Goal: Task Accomplishment & Management: Use online tool/utility

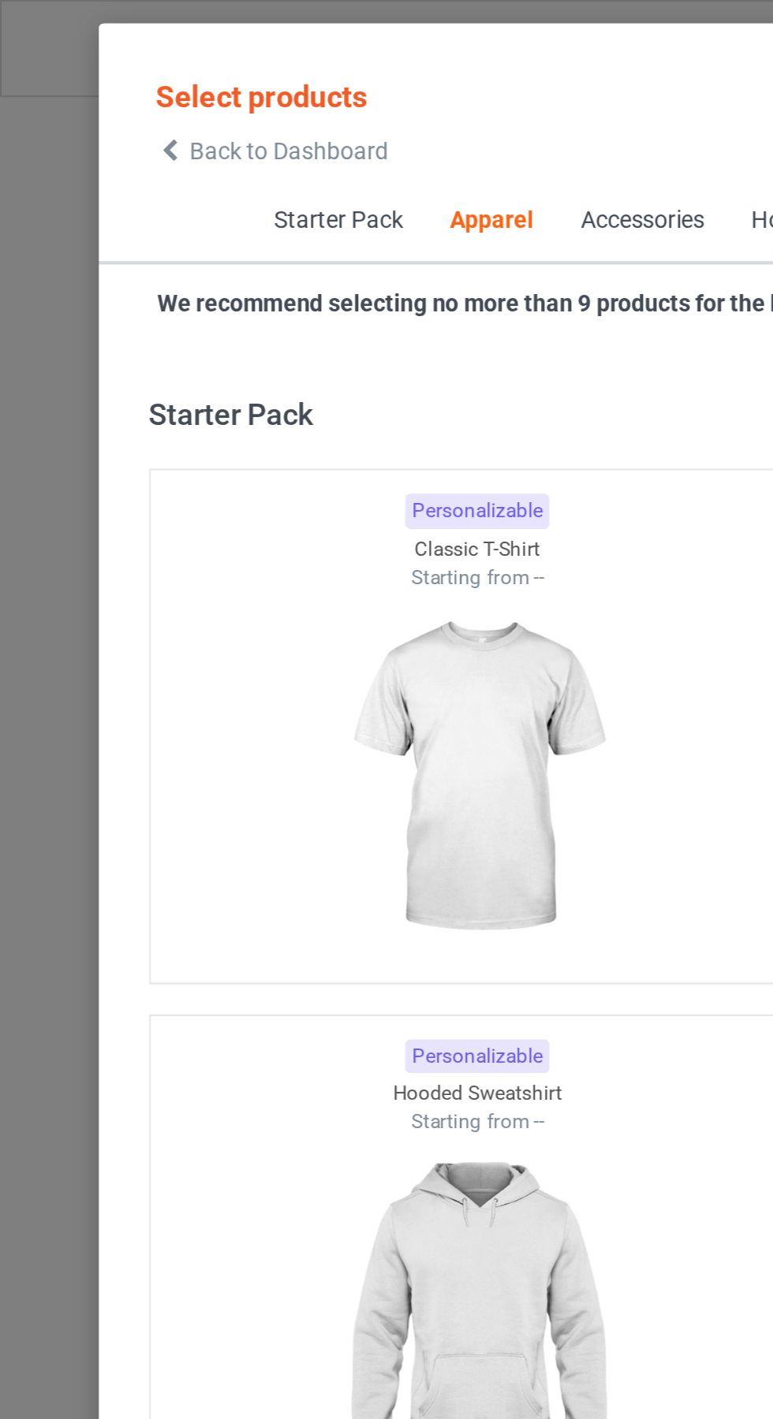
scroll to position [844, 0]
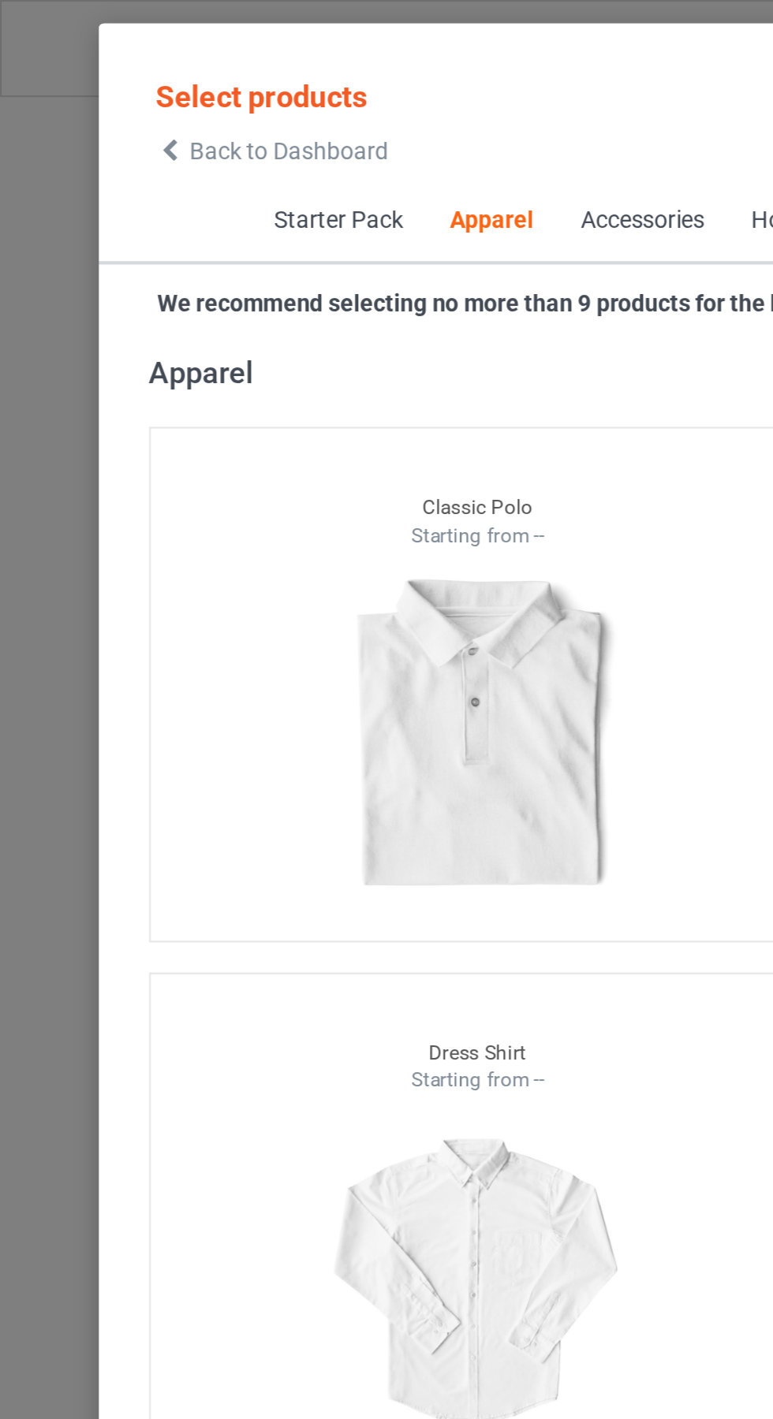
click at [97, 68] on span "Back to Dashboard" at bounding box center [136, 71] width 94 height 13
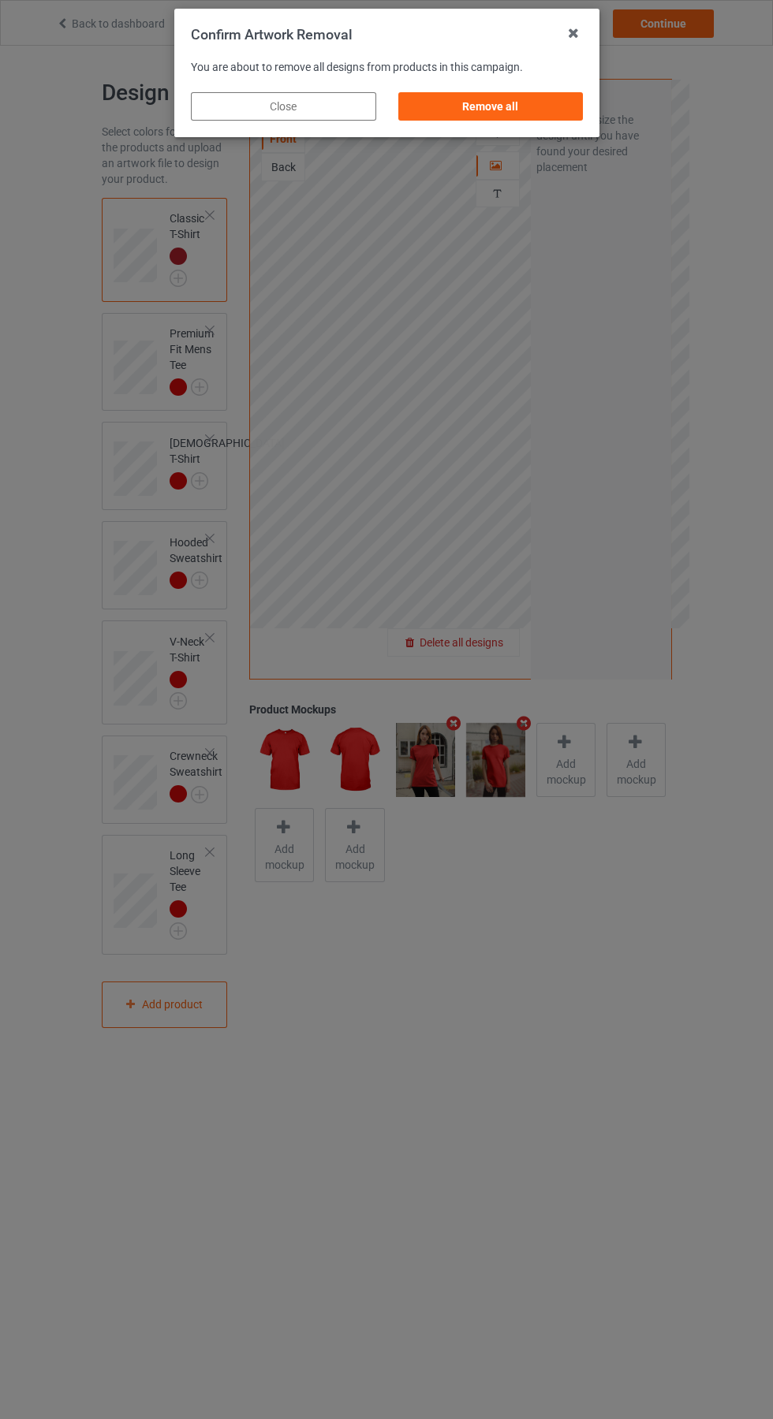
click at [490, 115] on div "Remove all" at bounding box center [489, 106] width 185 height 28
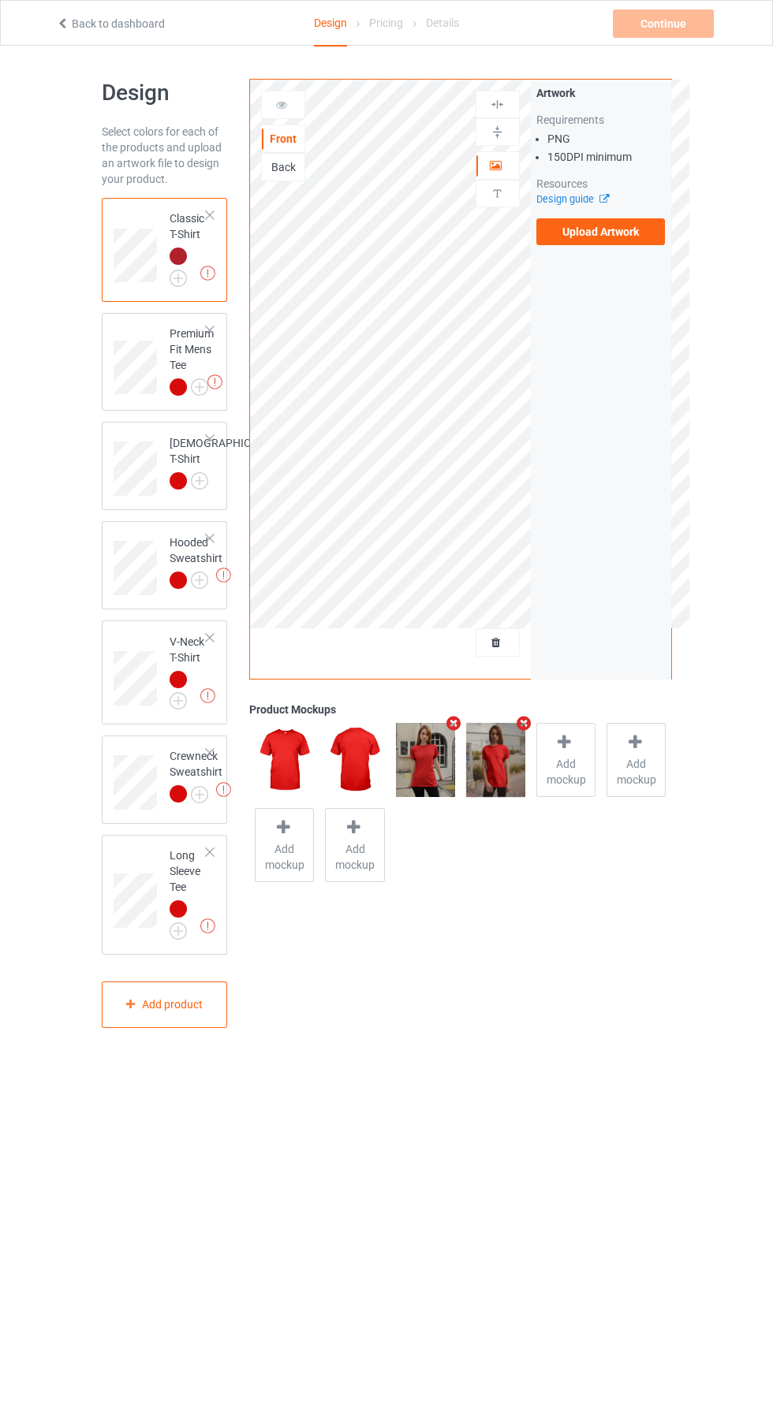
click at [615, 237] on label "Upload Artwork" at bounding box center [600, 231] width 129 height 27
click at [0, 0] on input "Upload Artwork" at bounding box center [0, 0] width 0 height 0
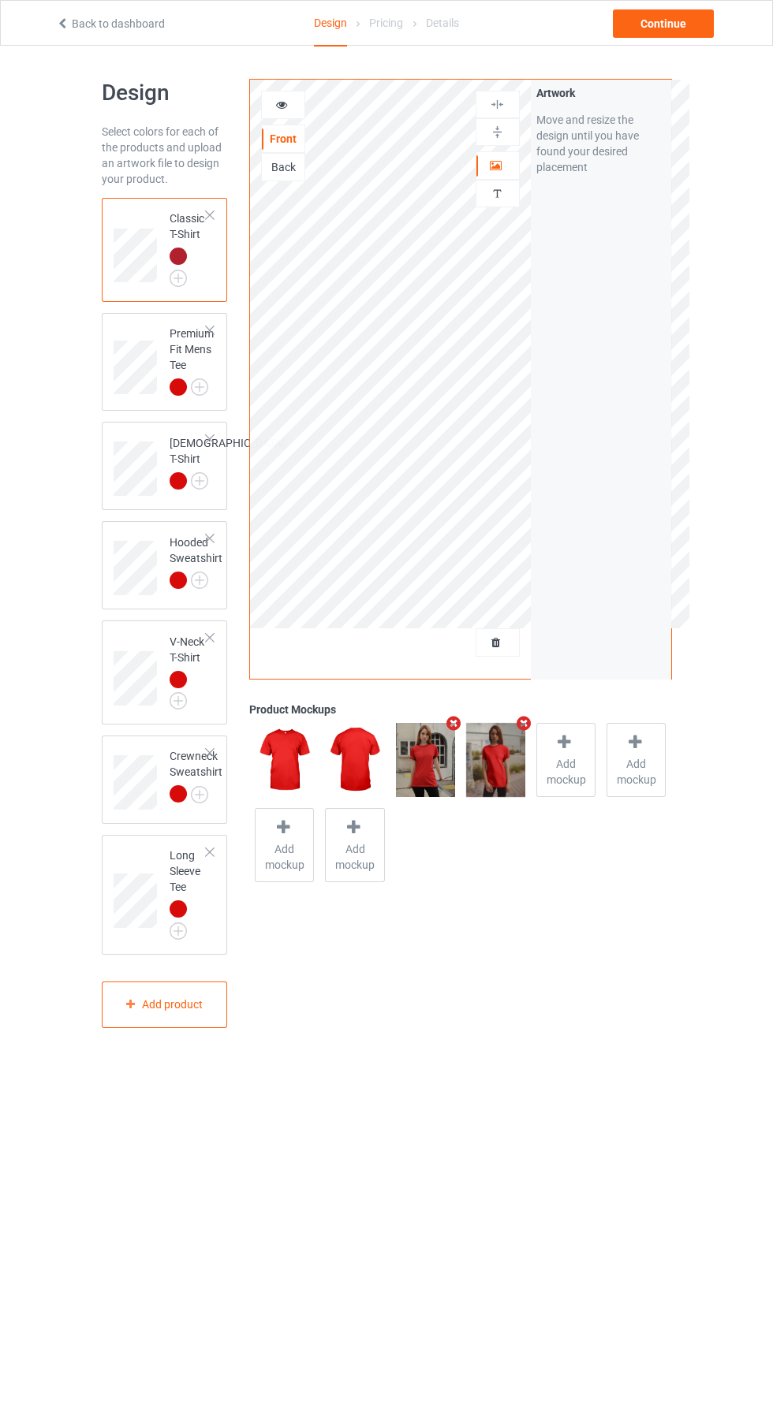
click at [524, 724] on icon "Remove mockup" at bounding box center [524, 723] width 20 height 17
click at [453, 724] on icon "Remove mockup" at bounding box center [454, 723] width 20 height 17
click at [426, 757] on span "Add mockup" at bounding box center [426, 772] width 58 height 32
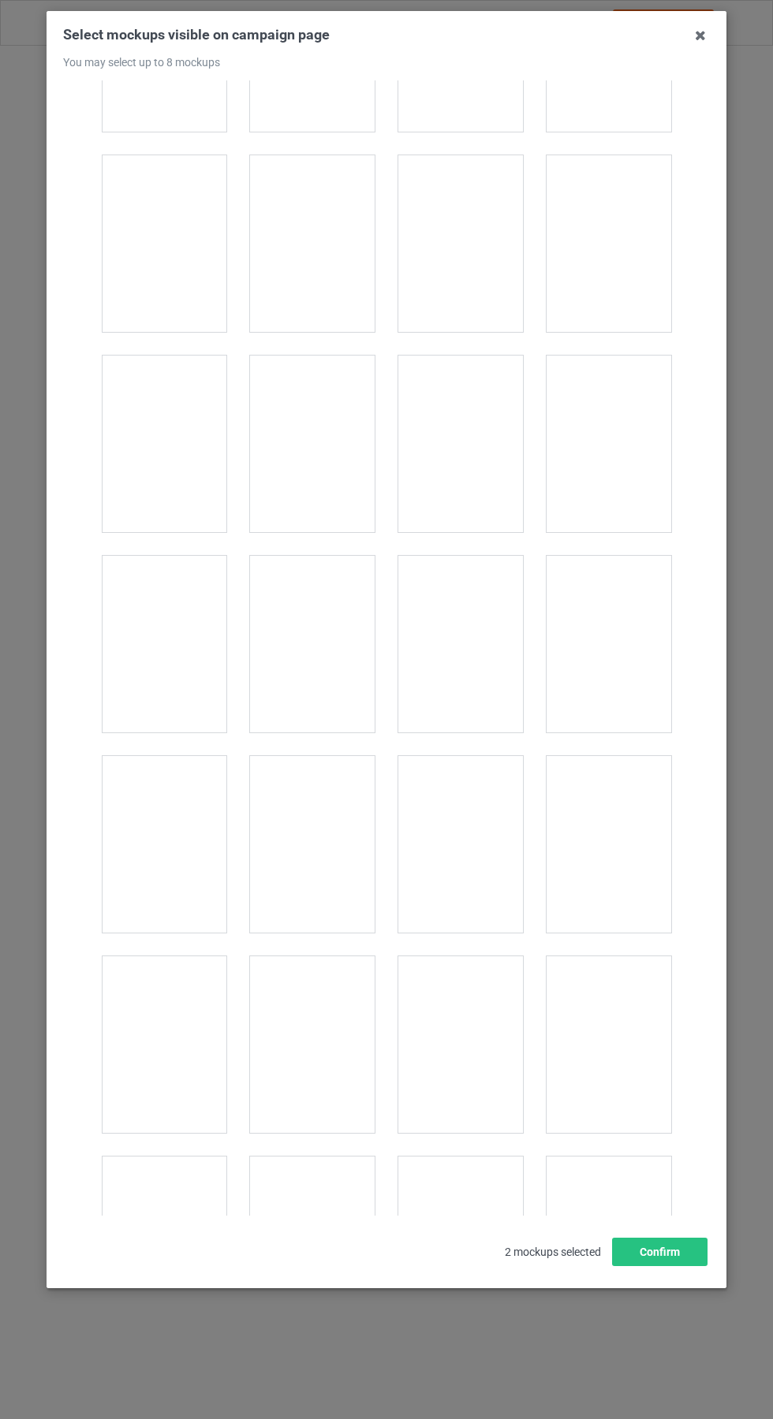
scroll to position [3551, 0]
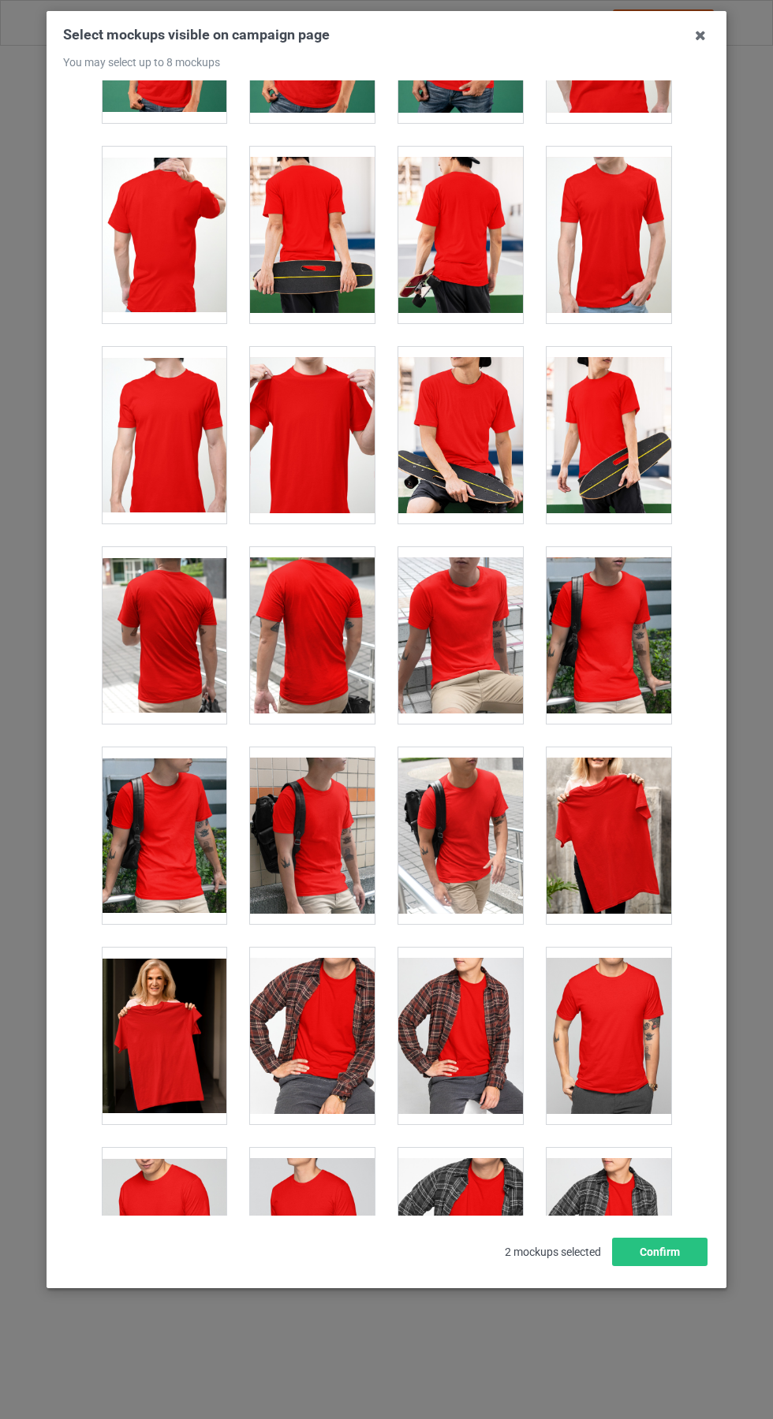
click at [319, 460] on div at bounding box center [312, 435] width 125 height 177
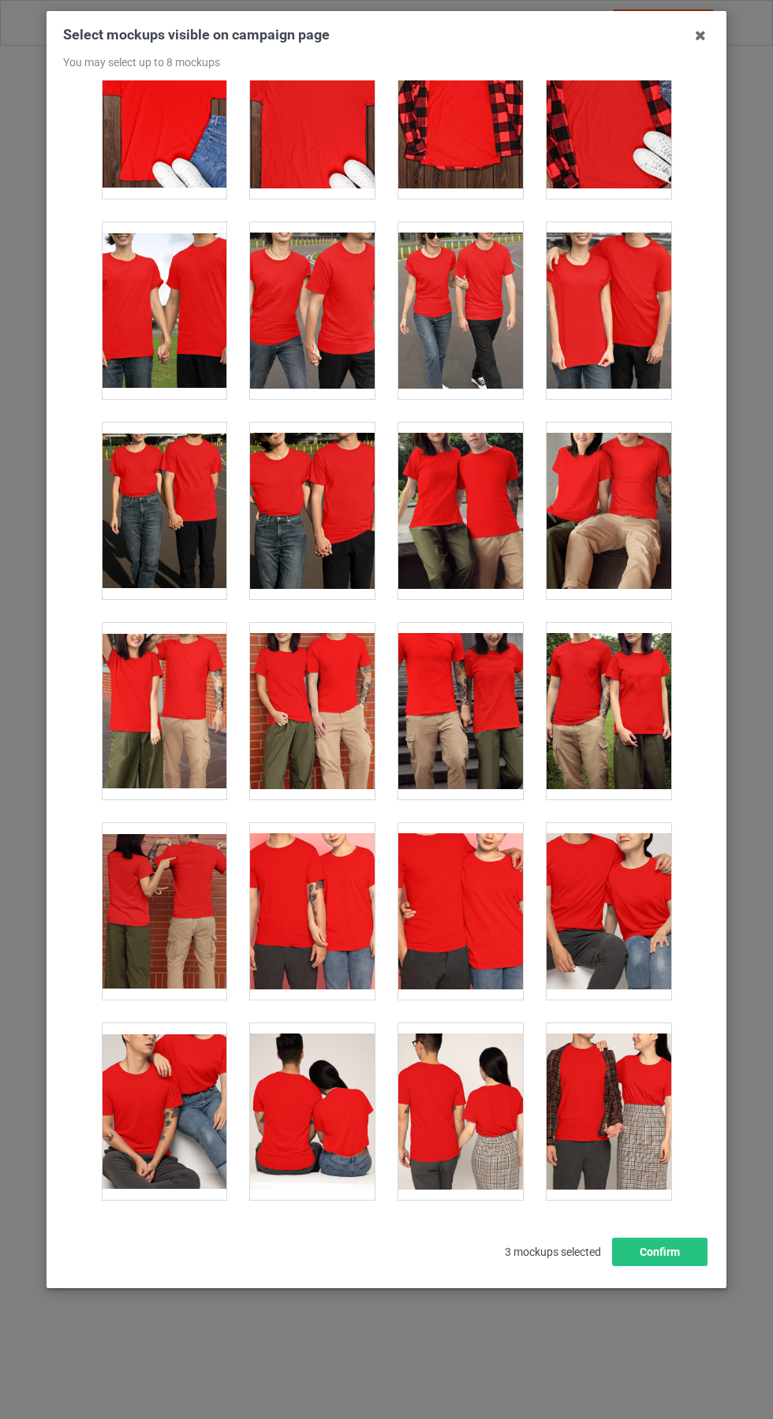
scroll to position [5071, 0]
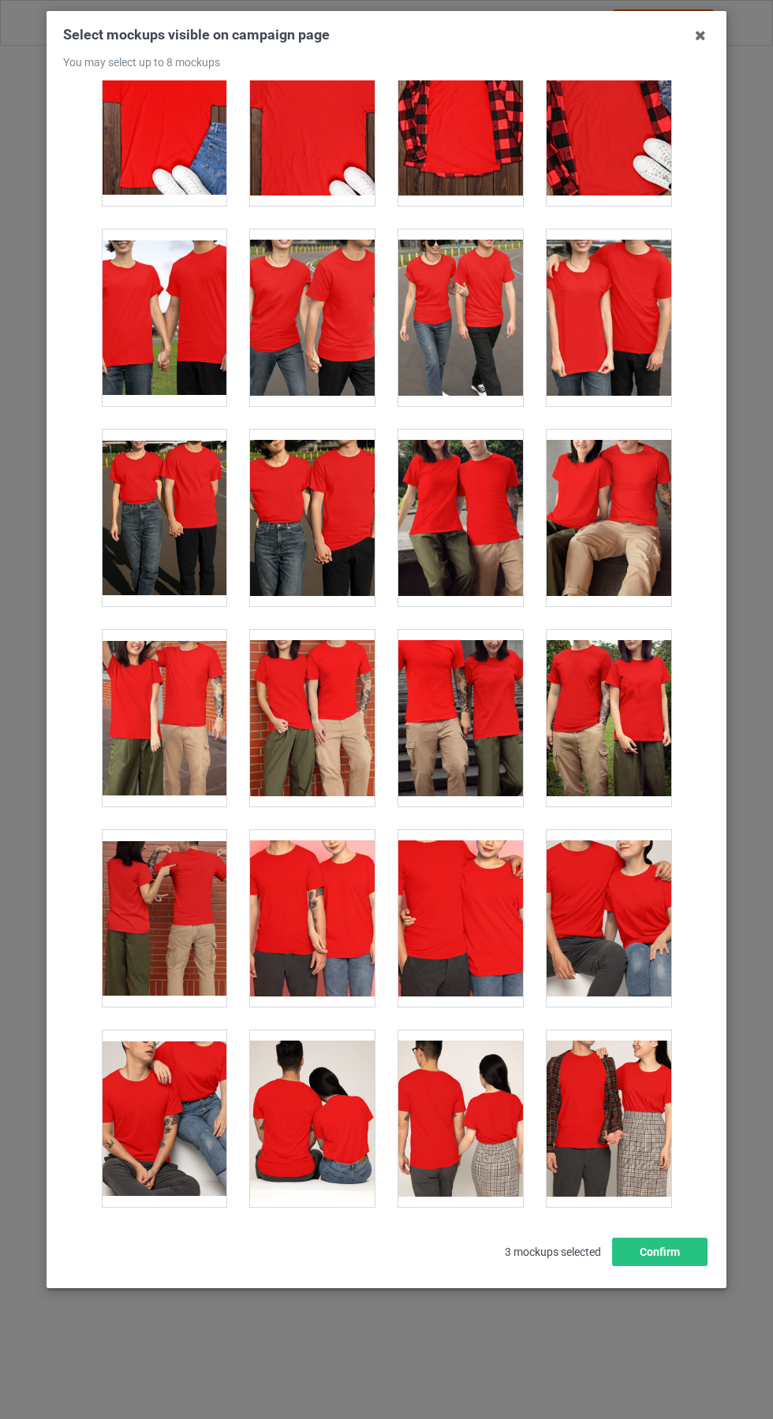
click at [614, 707] on div at bounding box center [608, 718] width 125 height 177
click at [468, 550] on div at bounding box center [460, 518] width 125 height 177
click at [700, 35] on icon at bounding box center [700, 35] width 25 height 25
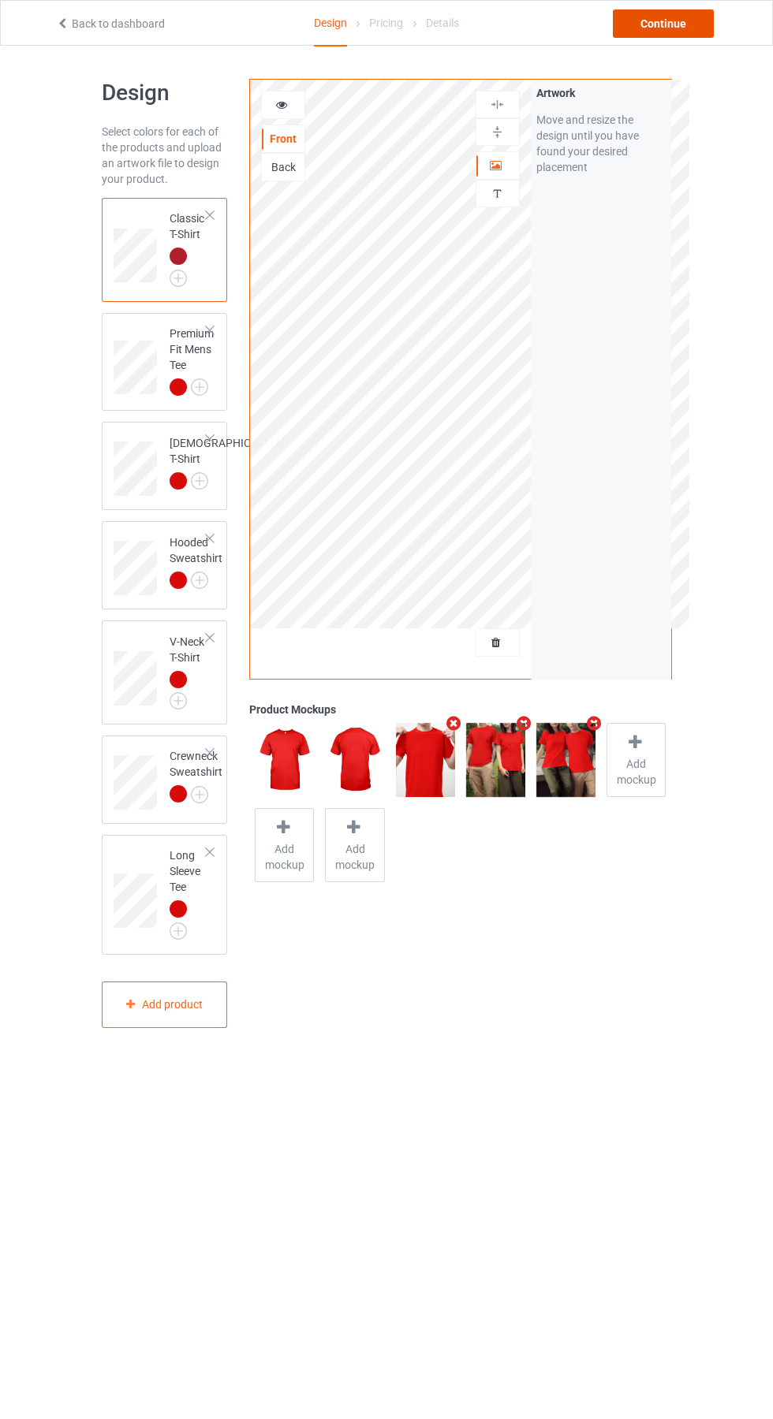
click at [684, 24] on div "Continue" at bounding box center [663, 23] width 101 height 28
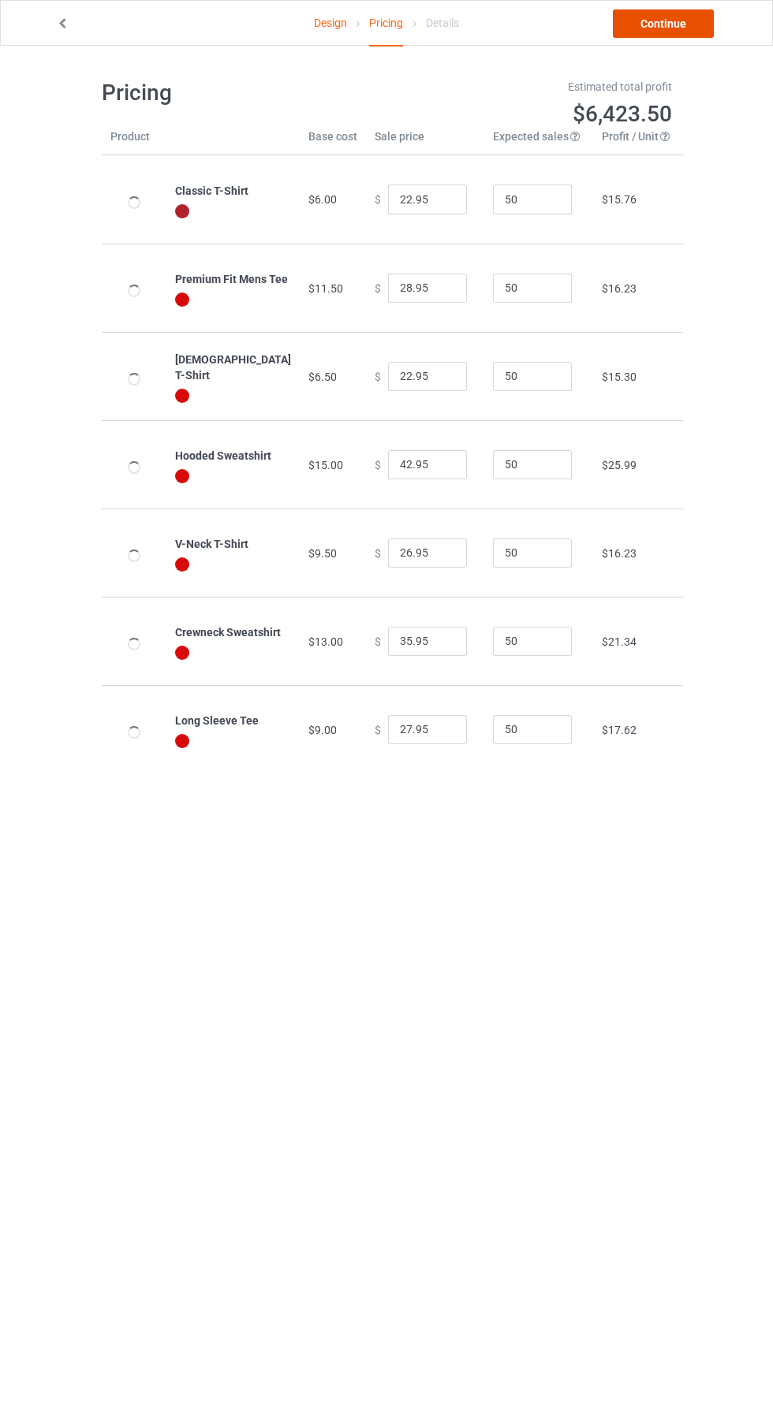
click at [682, 28] on link "Continue" at bounding box center [663, 23] width 101 height 28
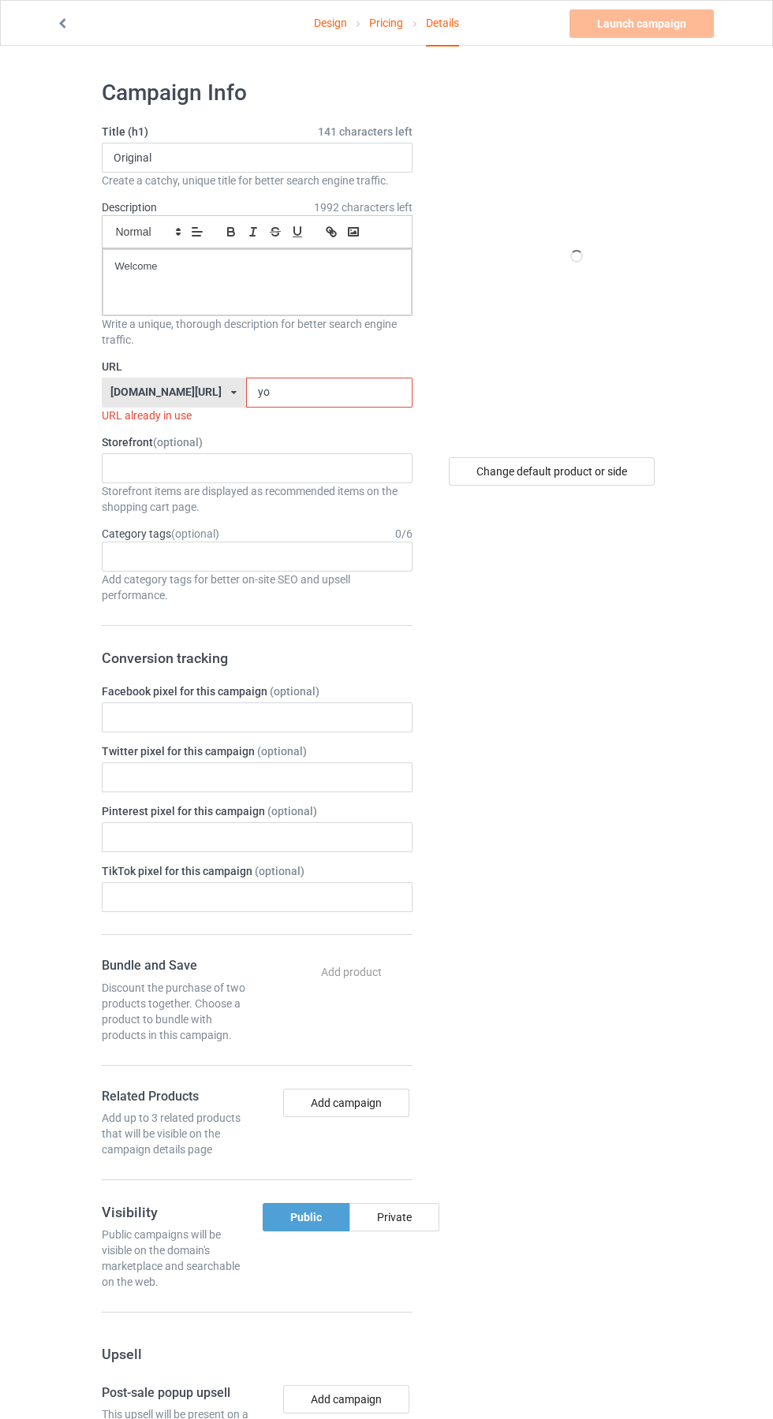
click at [314, 374] on label "URL" at bounding box center [257, 367] width 311 height 16
click at [311, 442] on label "Storefront (optional)" at bounding box center [257, 443] width 311 height 16
click at [301, 397] on input "yo" at bounding box center [329, 393] width 166 height 30
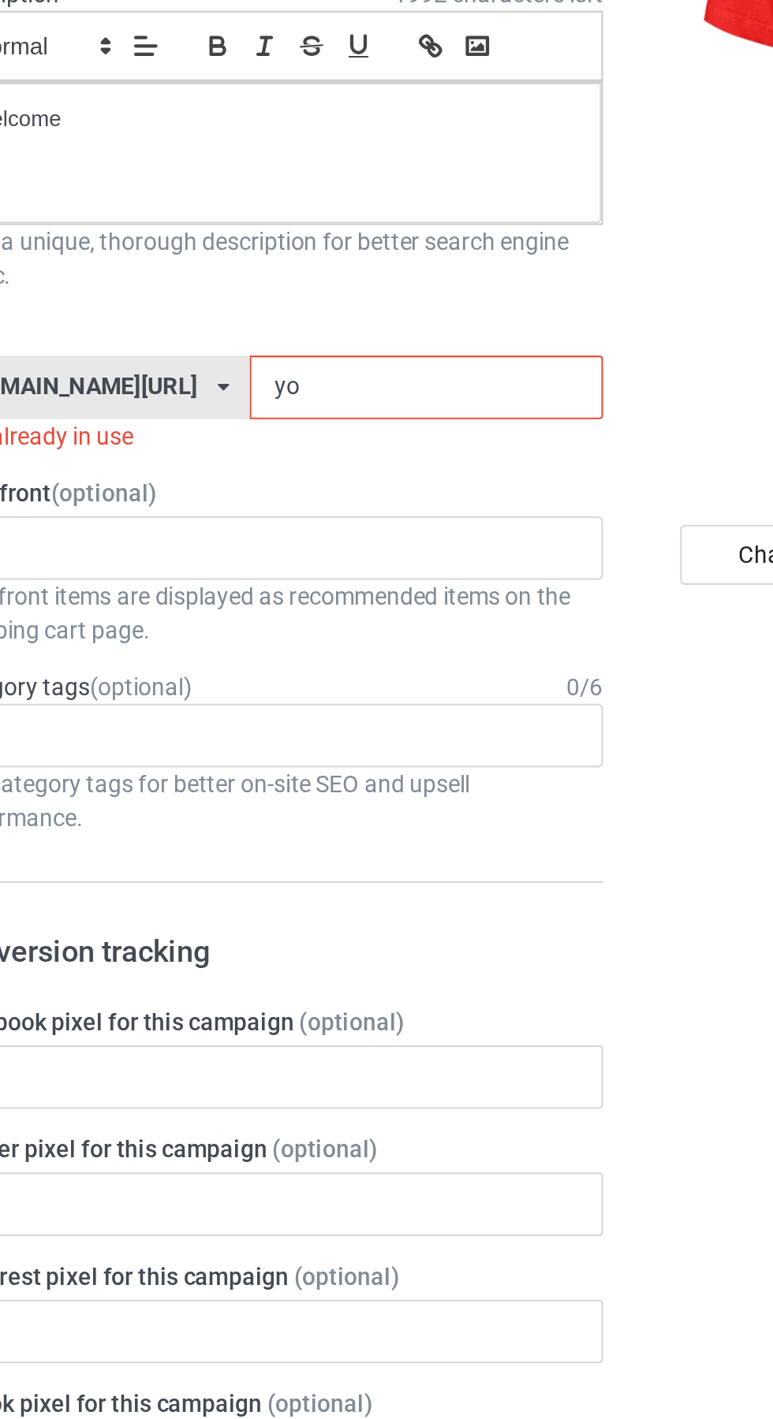
type input "y"
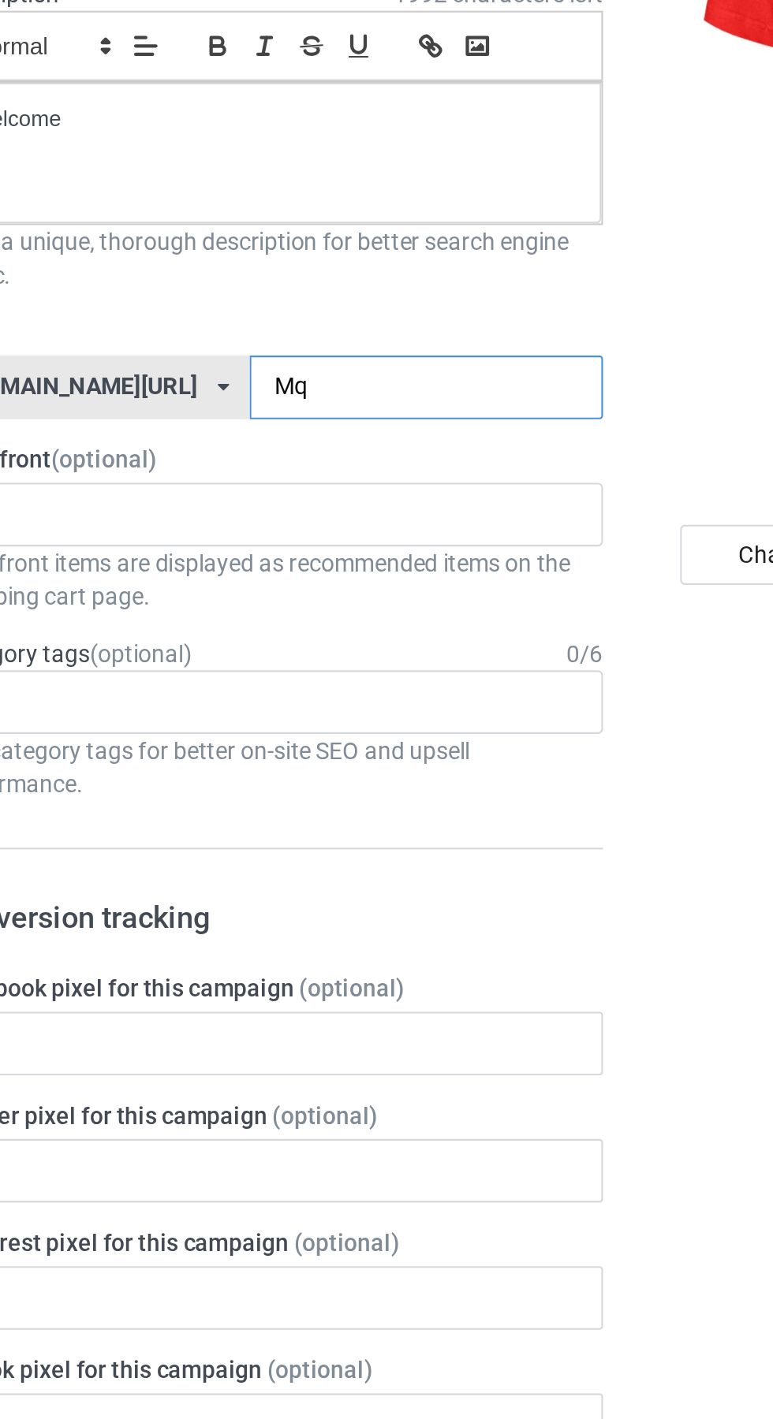
type input "Mql"
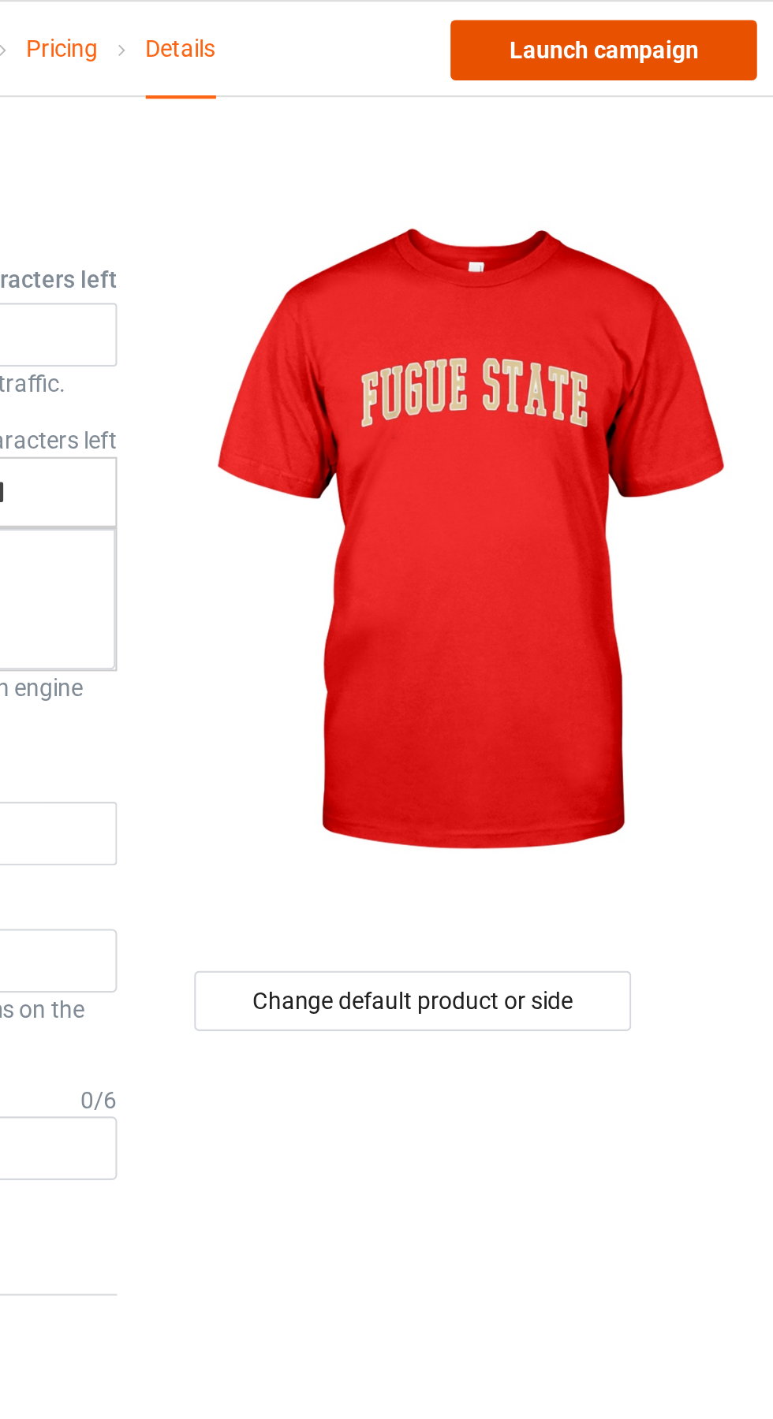
click at [663, 28] on link "Launch campaign" at bounding box center [641, 23] width 144 height 28
